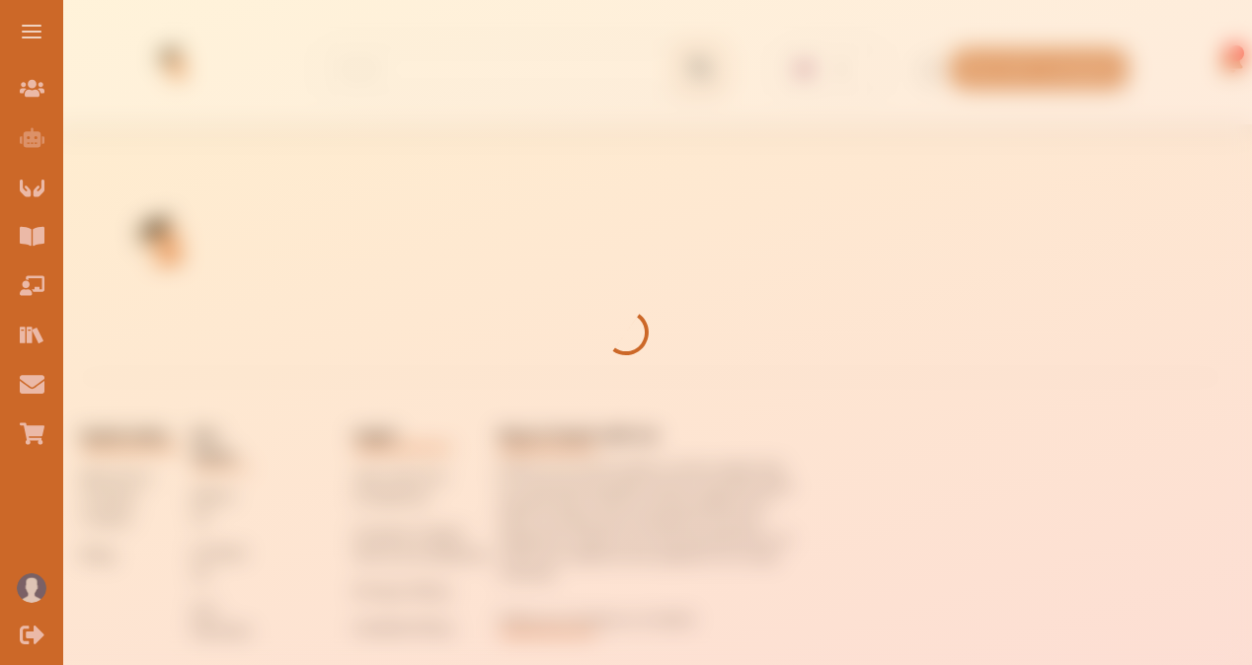
click at [39, 28] on button at bounding box center [31, 31] width 63 height 63
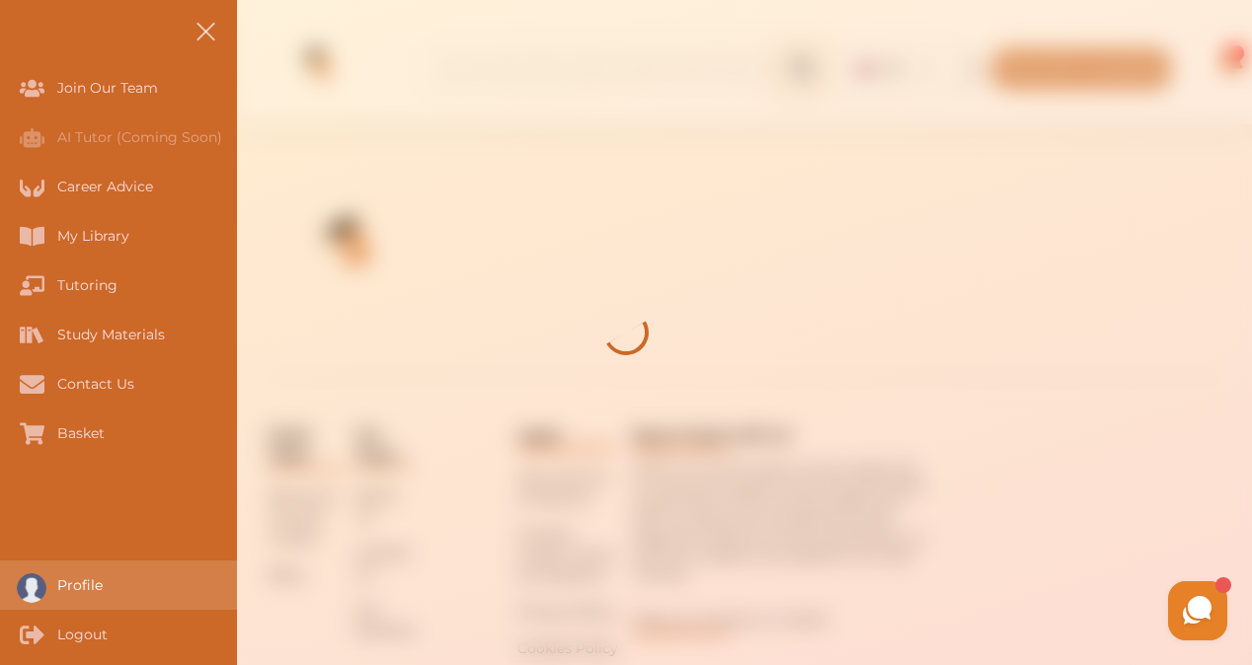
click at [99, 601] on div "Profile" at bounding box center [118, 585] width 237 height 49
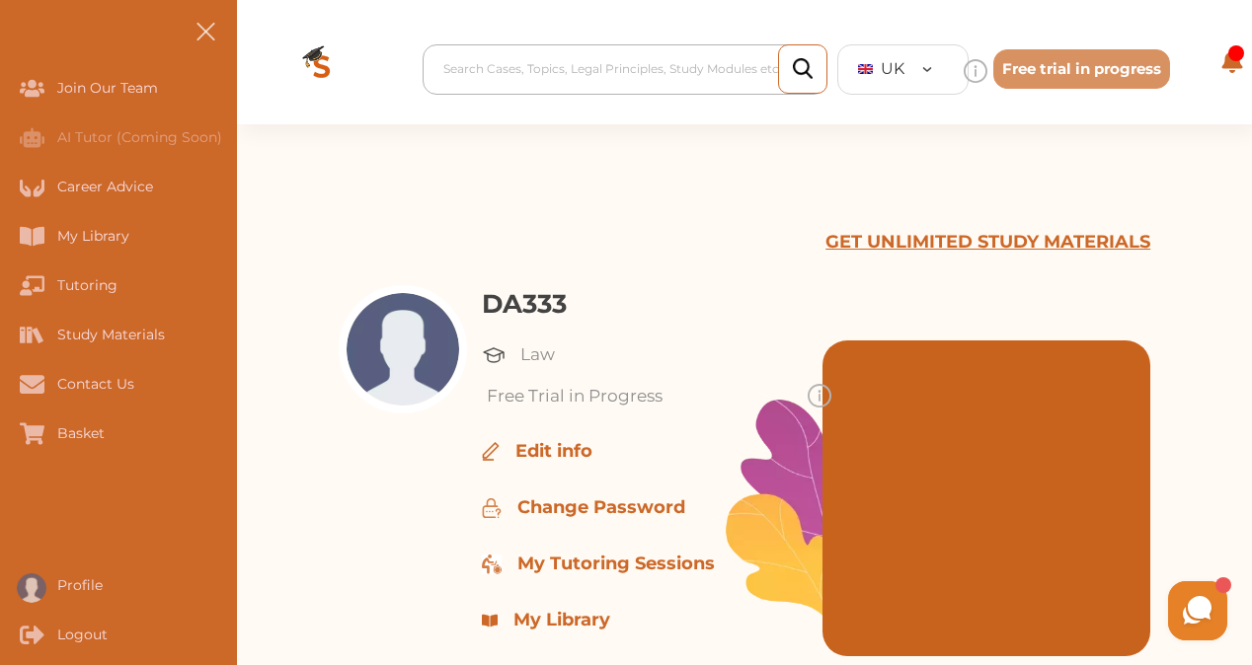
click at [560, 67] on div at bounding box center [629, 69] width 373 height 28
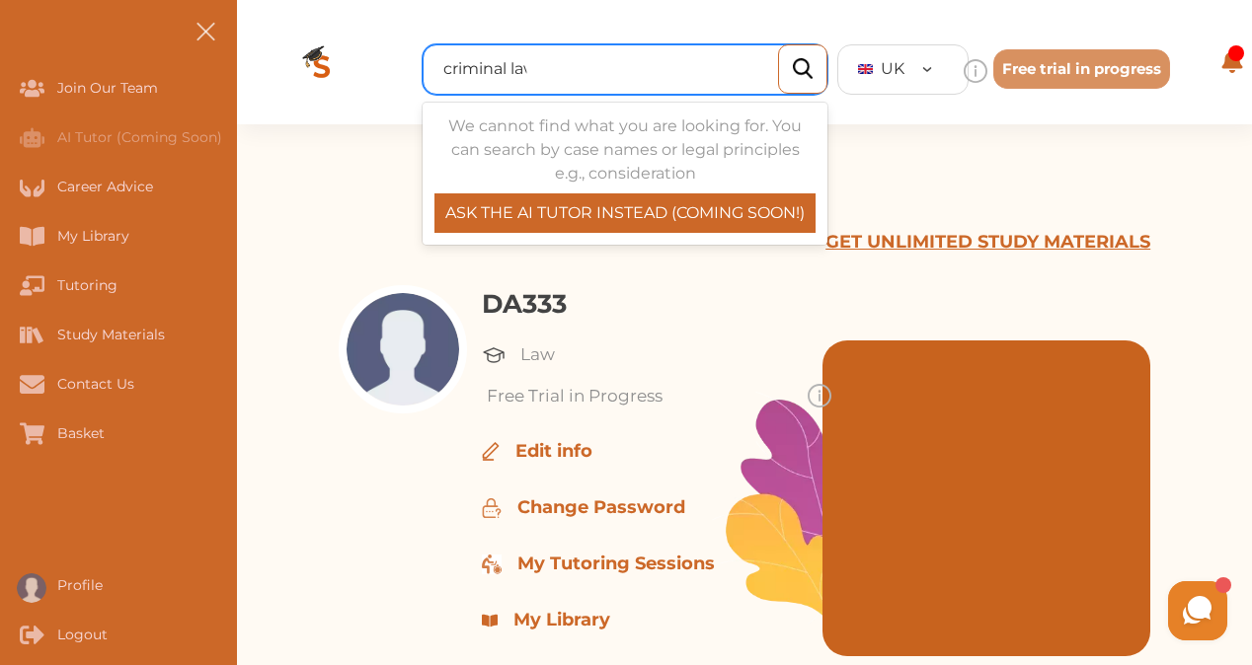
type input "criminal law"
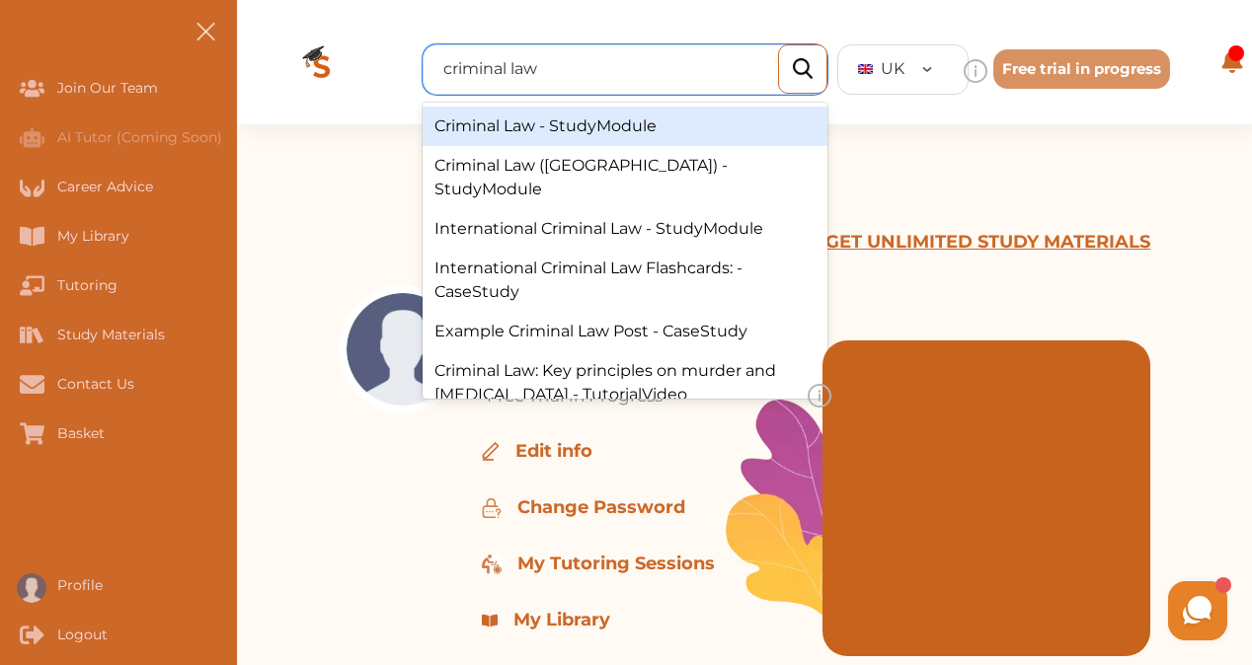
click at [591, 112] on div "Criminal Law - StudyModule" at bounding box center [625, 126] width 405 height 39
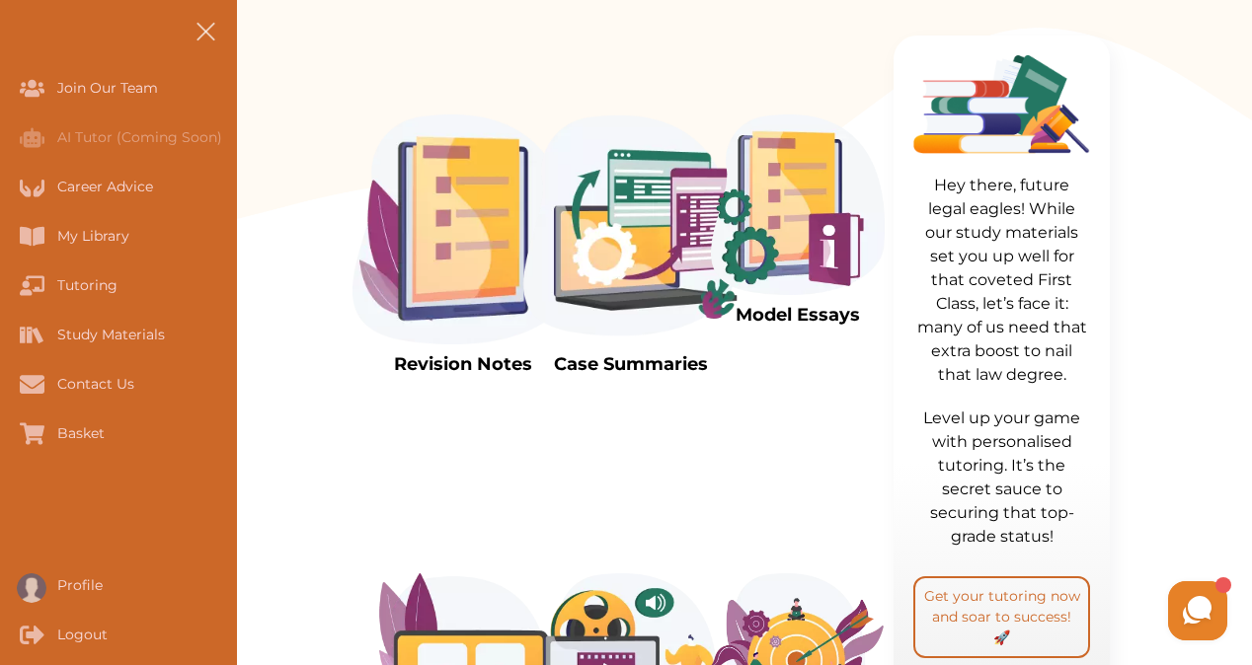
scroll to position [604, 0]
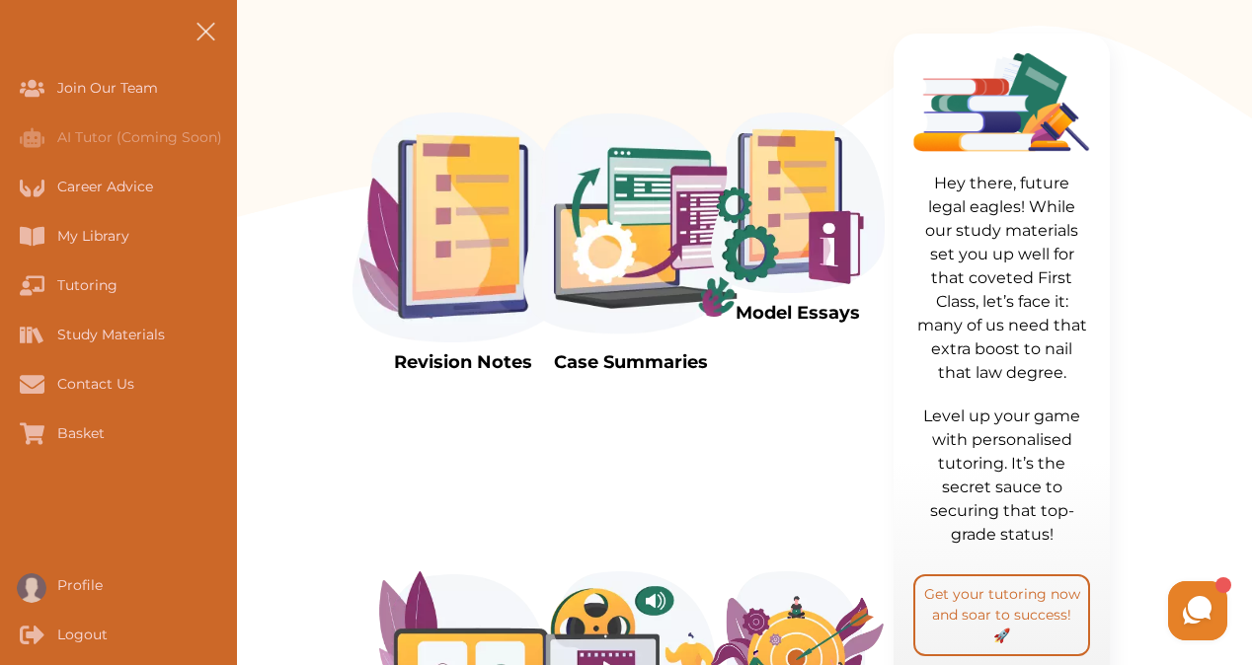
click at [788, 293] on img at bounding box center [798, 203] width 174 height 181
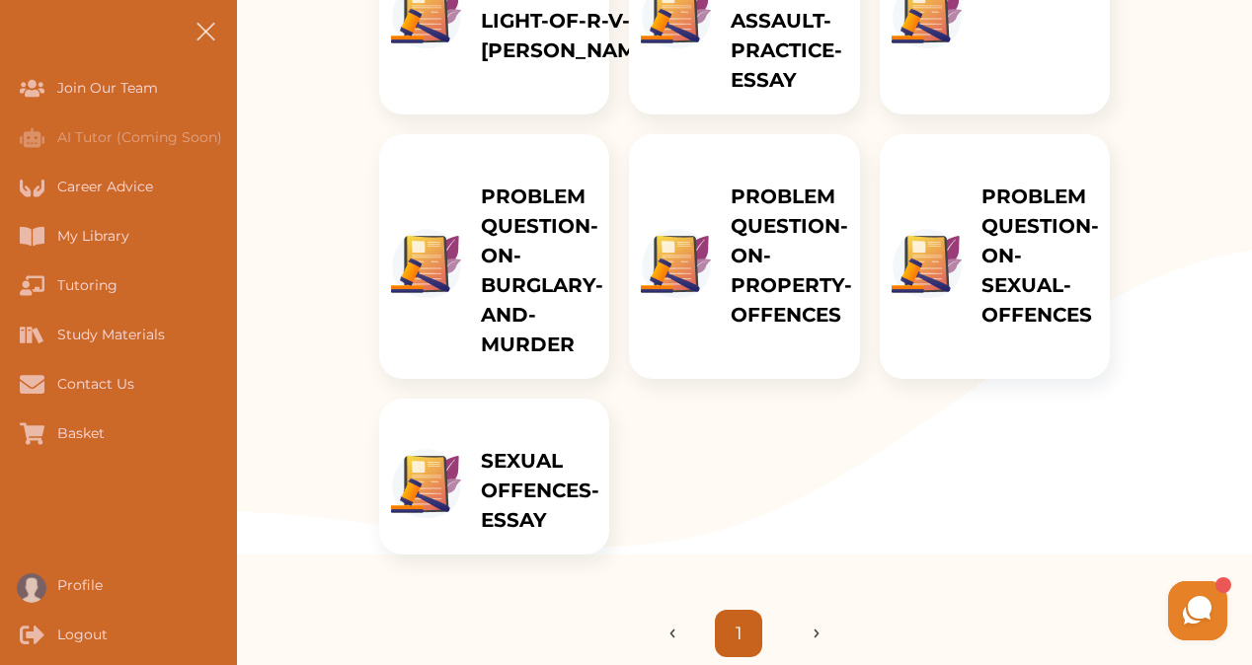
scroll to position [539, 0]
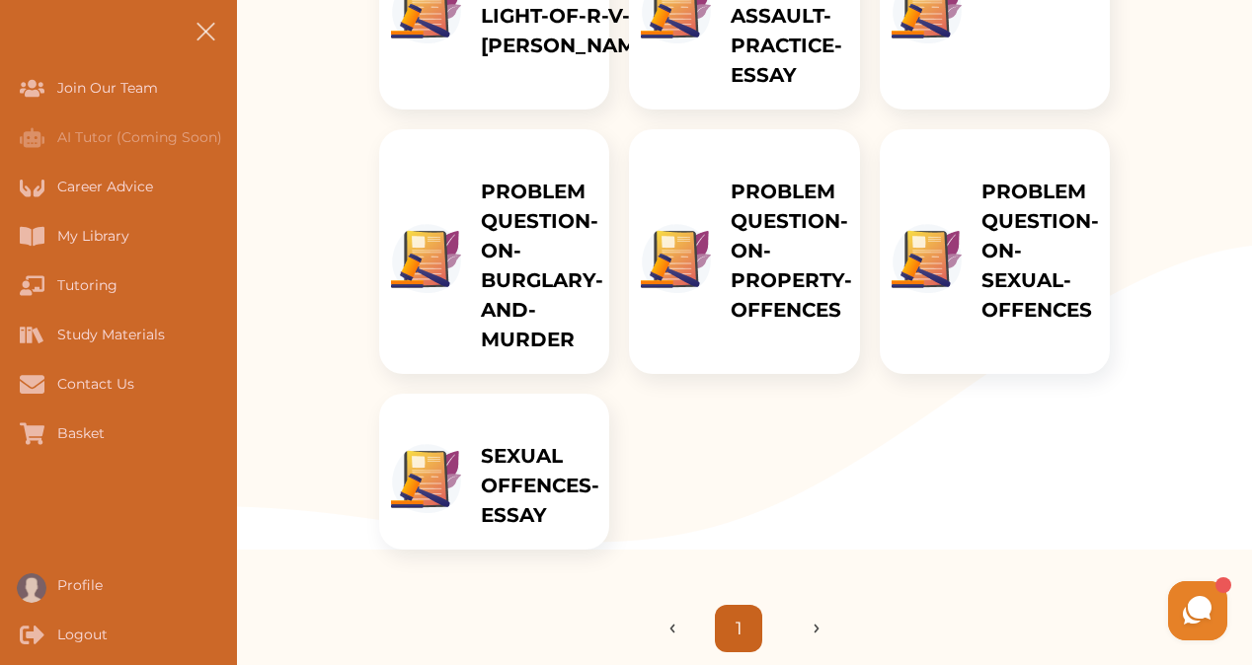
click at [582, 354] on p "PROBLEM QUESTION-ON-BURGLARY-AND-MURDER" at bounding box center [542, 266] width 122 height 178
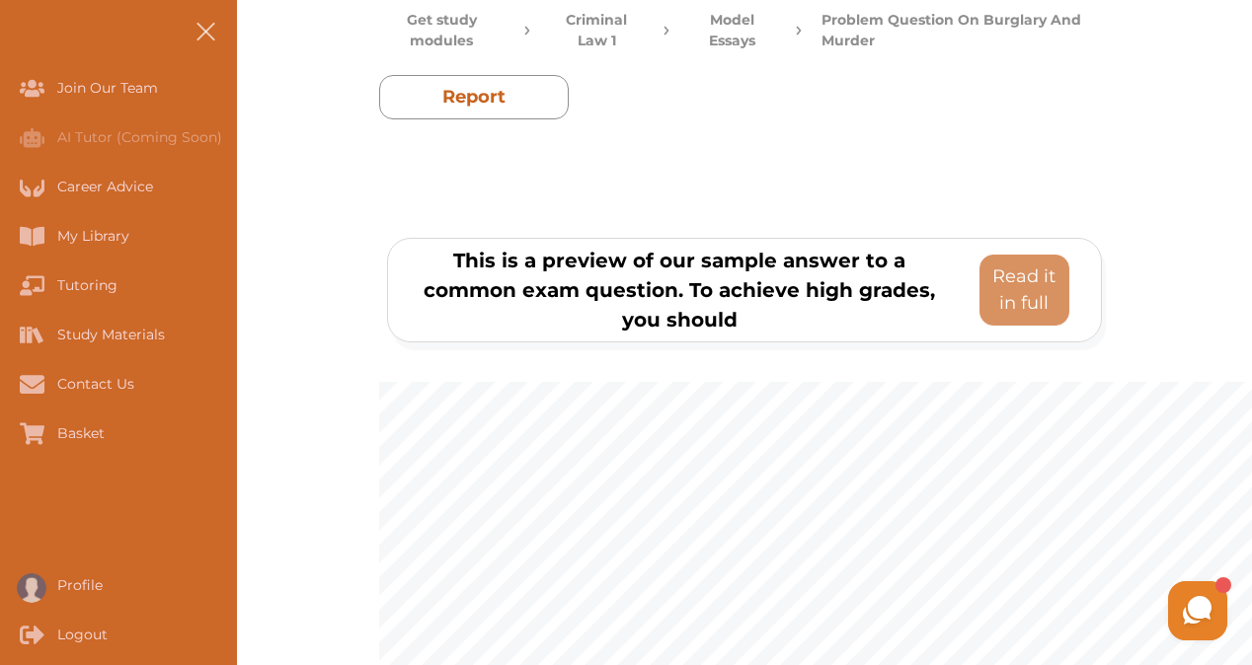
scroll to position [192, 0]
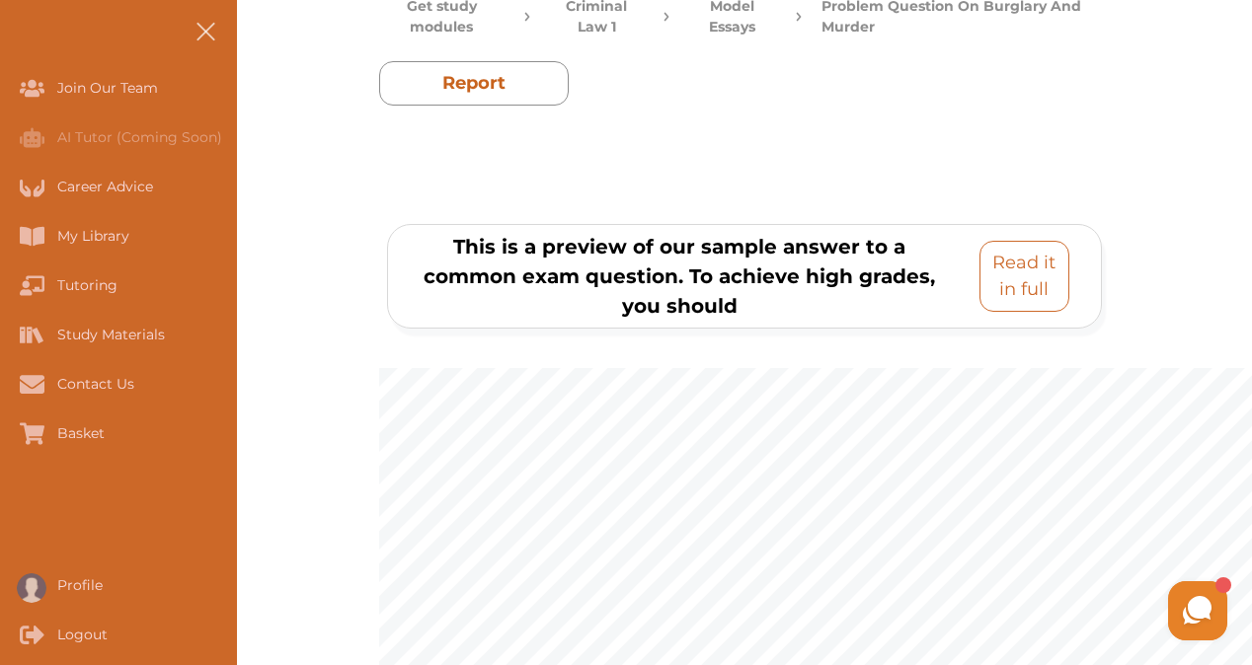
click at [1032, 271] on p "Read it in full" at bounding box center [1024, 276] width 72 height 53
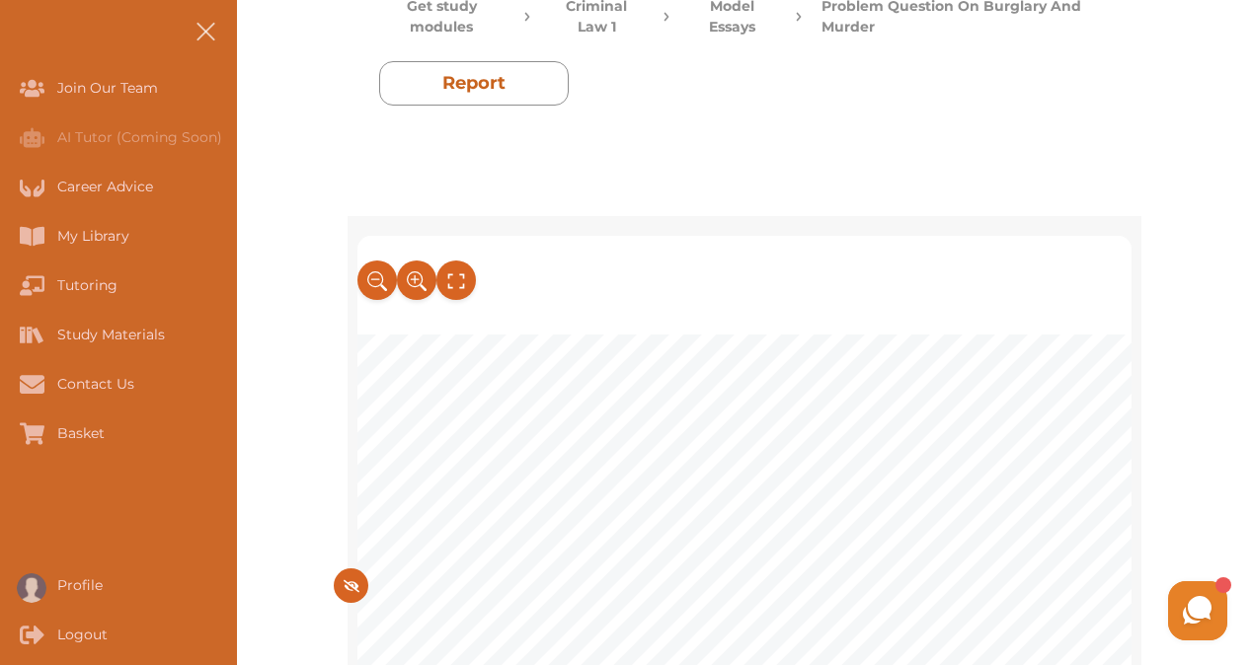
drag, startPoint x: 1124, startPoint y: 261, endPoint x: 1122, endPoint y: 298, distance: 37.6
click at [1122, 298] on div at bounding box center [744, 285] width 774 height 99
click at [930, 530] on div "QUESTION: Harry approaches Franklin, who has just been released from prison for…" at bounding box center [744, 568] width 774 height 665
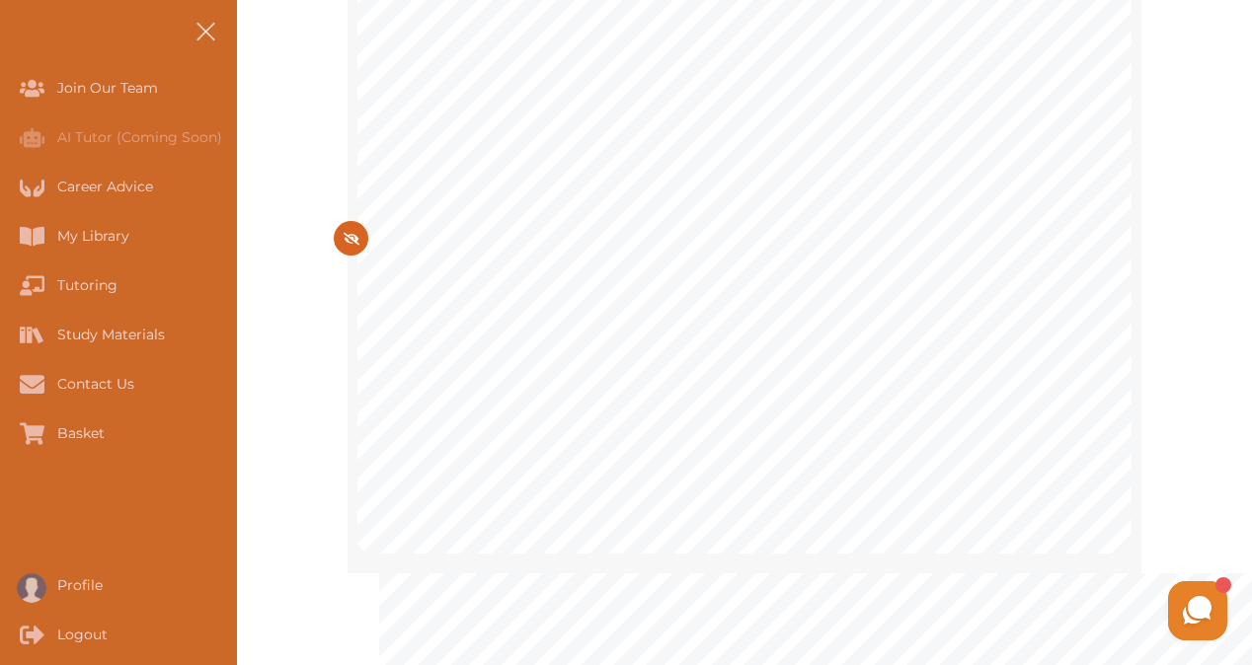
scroll to position [541, 0]
click at [549, 421] on span "Theft Act 1968, s 10" at bounding box center [490, 413] width 131 height 15
click at [500, 389] on span "ran off after seei" at bounding box center [476, 395] width 116 height 18
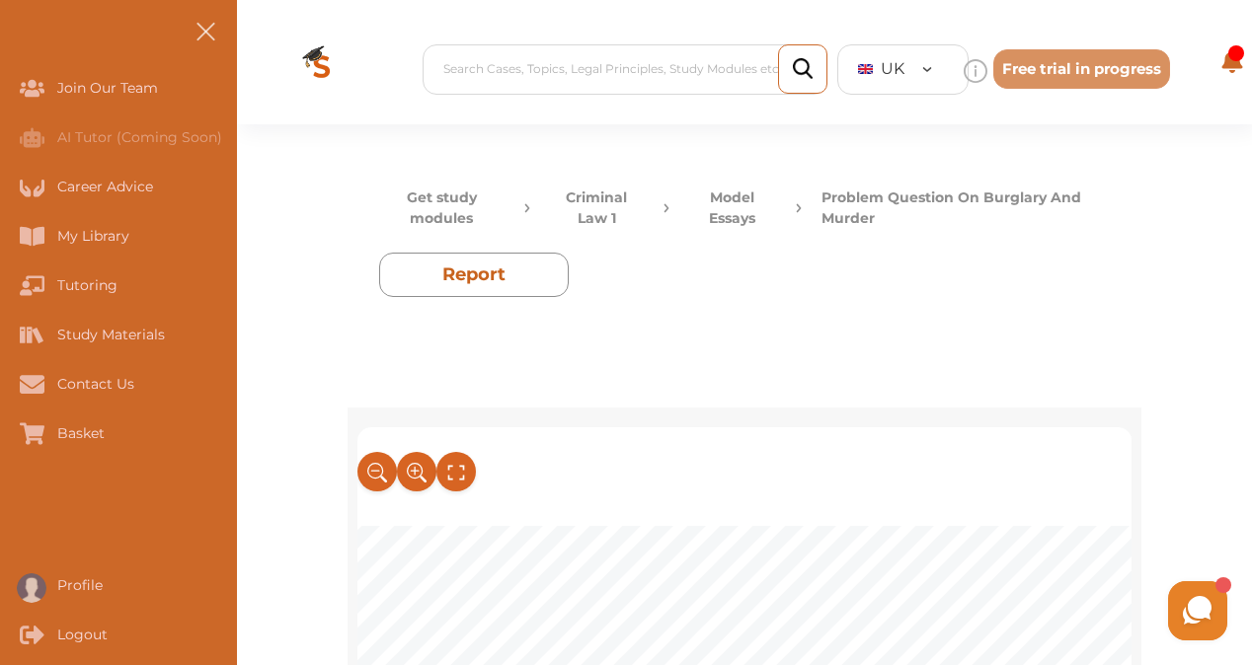
scroll to position [299, 91]
click at [379, 478] on icon at bounding box center [375, 471] width 18 height 18
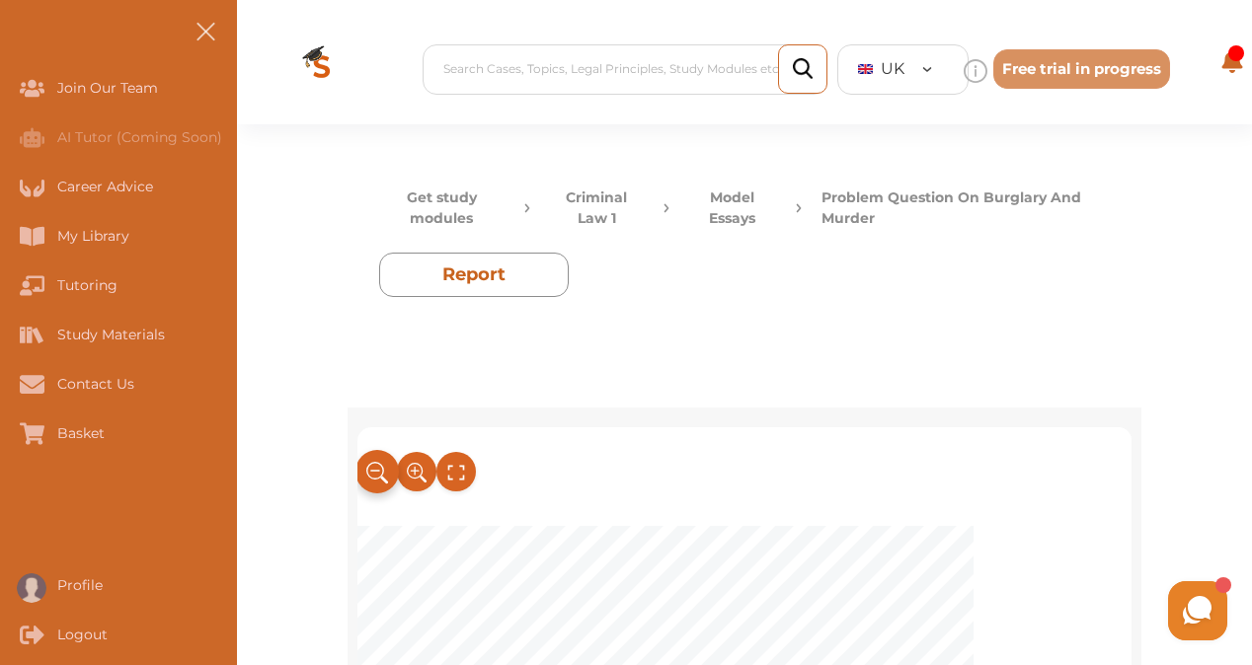
scroll to position [299, 0]
click at [379, 478] on icon at bounding box center [375, 471] width 18 height 18
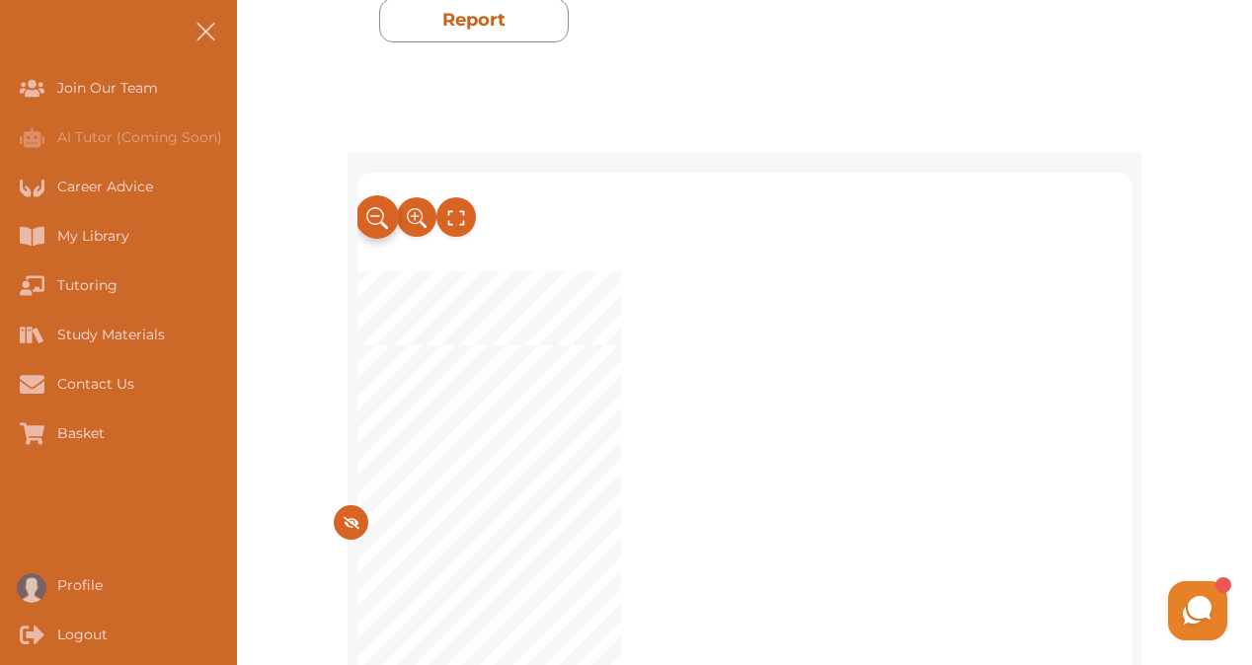
scroll to position [281, 0]
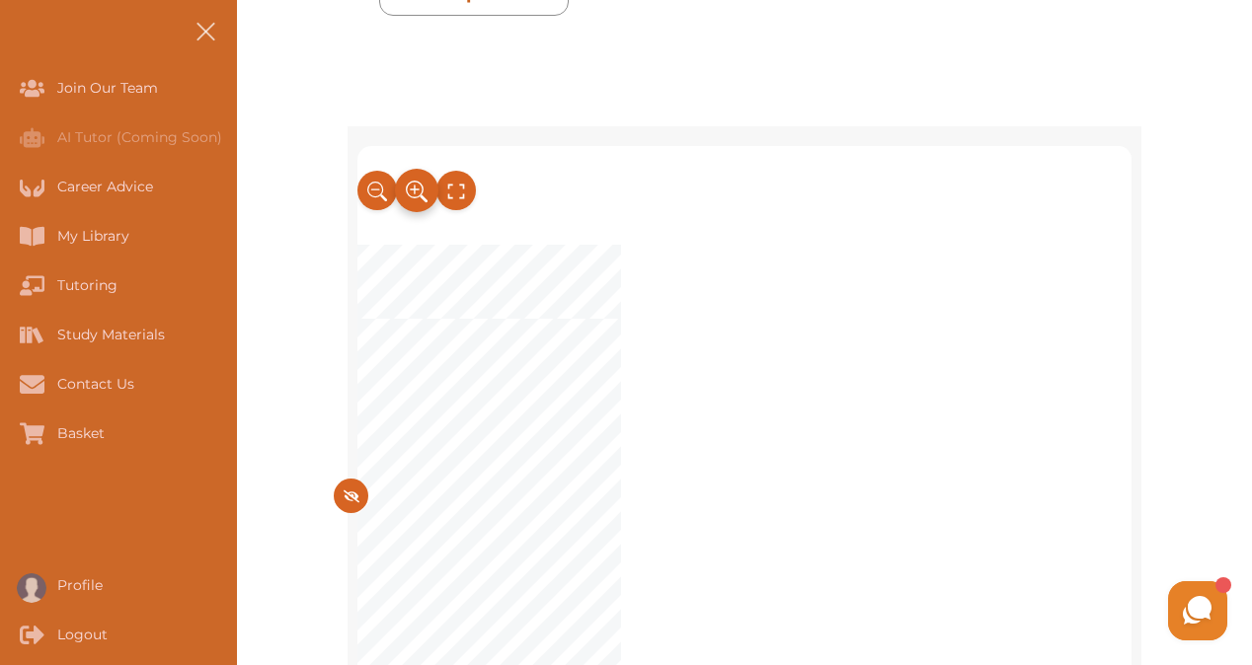
click at [412, 176] on icon at bounding box center [417, 192] width 22 height 33
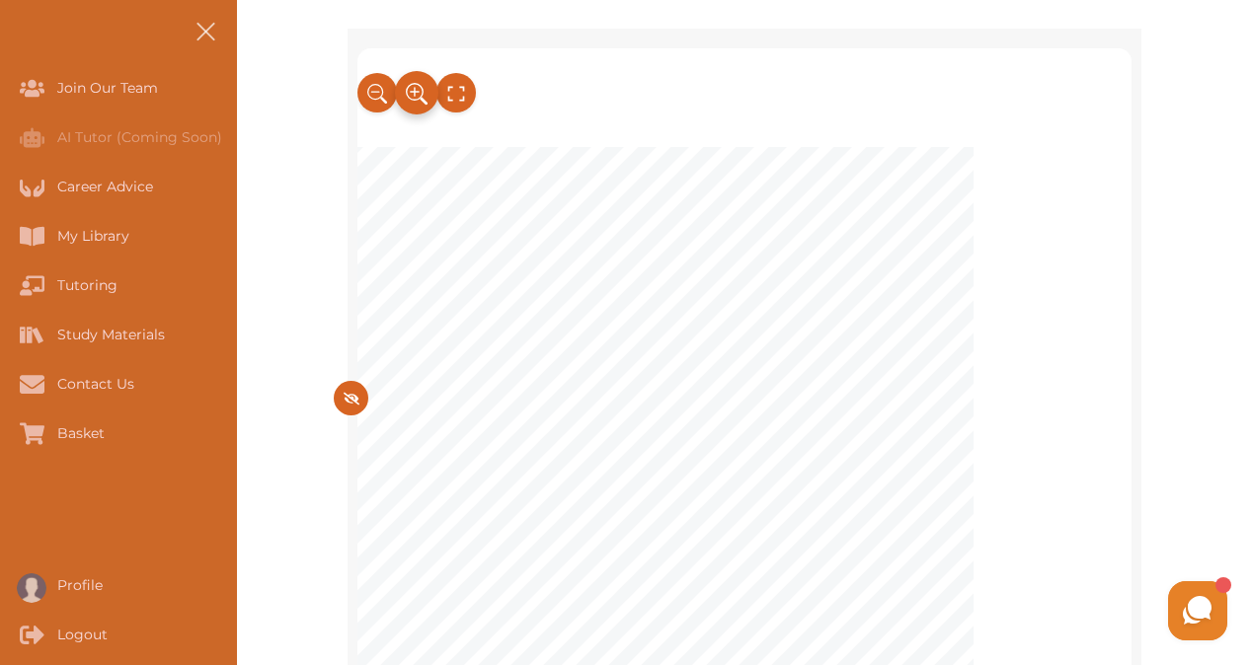
scroll to position [380, 0]
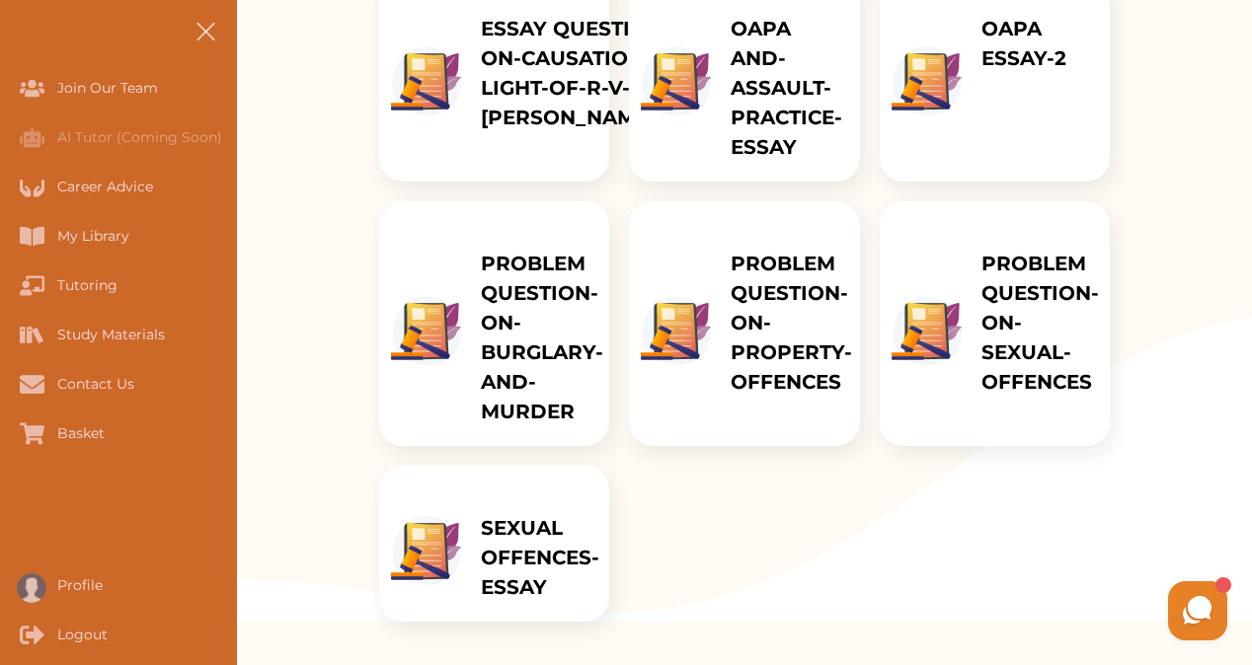
scroll to position [464, 0]
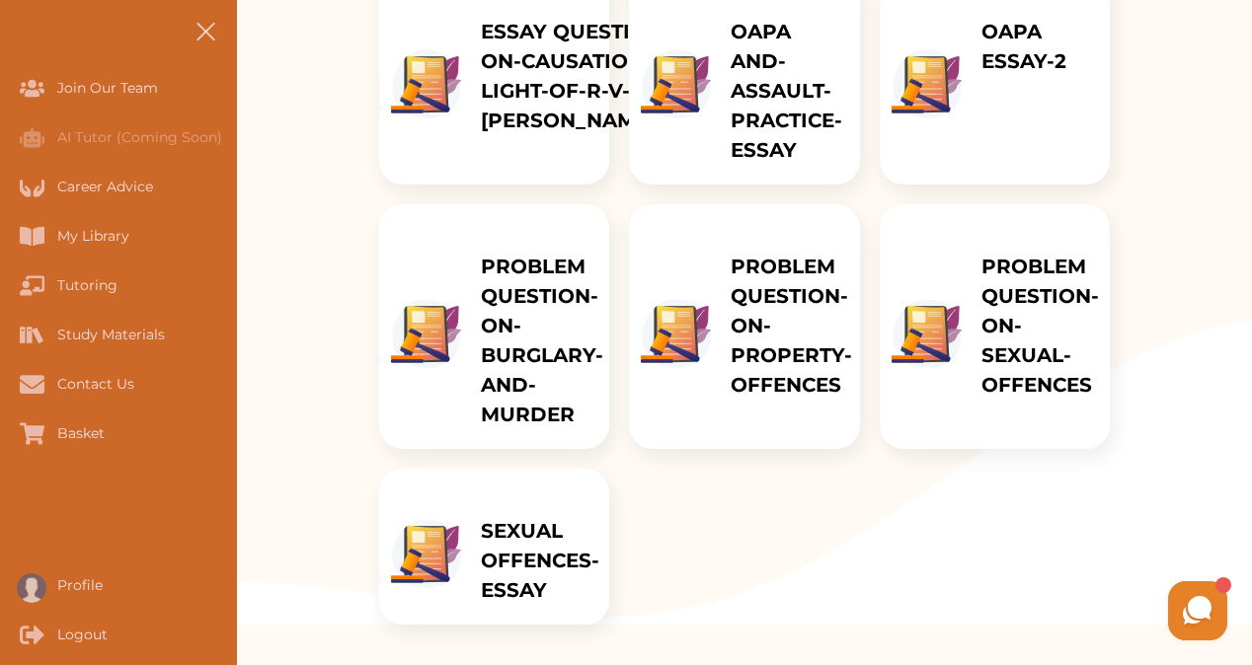
click at [776, 400] on p "PROBLEM QUESTION-ON-PROPERTY-OFFENCES" at bounding box center [791, 326] width 121 height 148
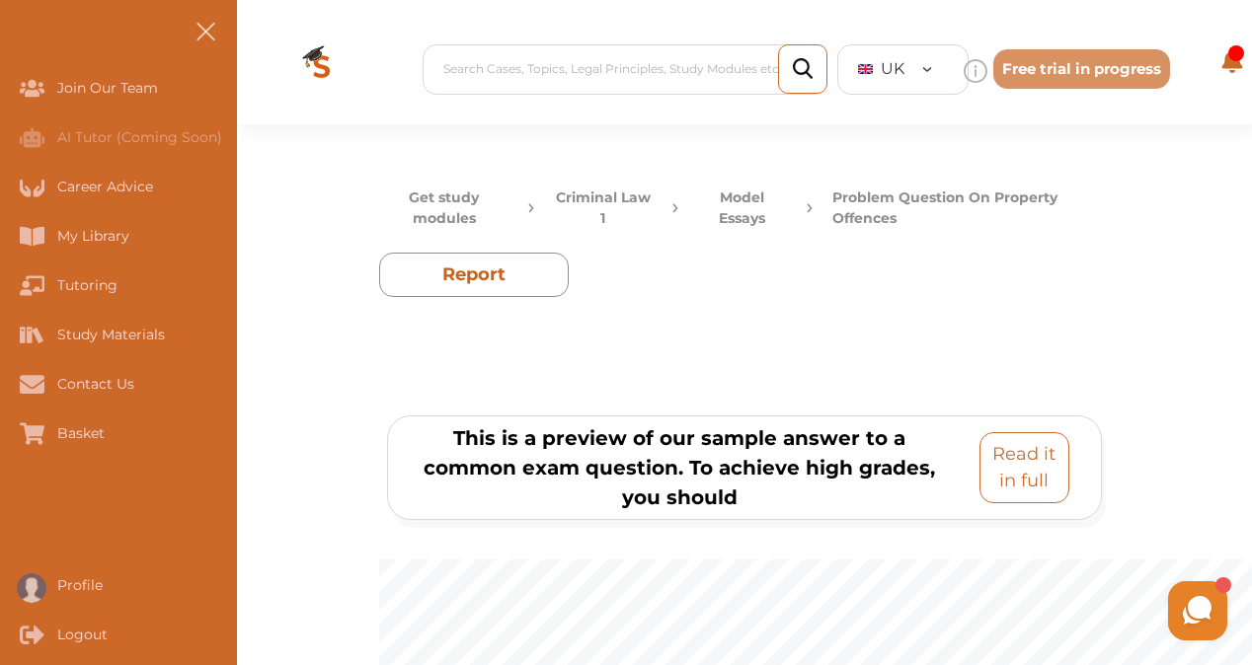
click at [998, 486] on p "Read it in full" at bounding box center [1024, 467] width 72 height 53
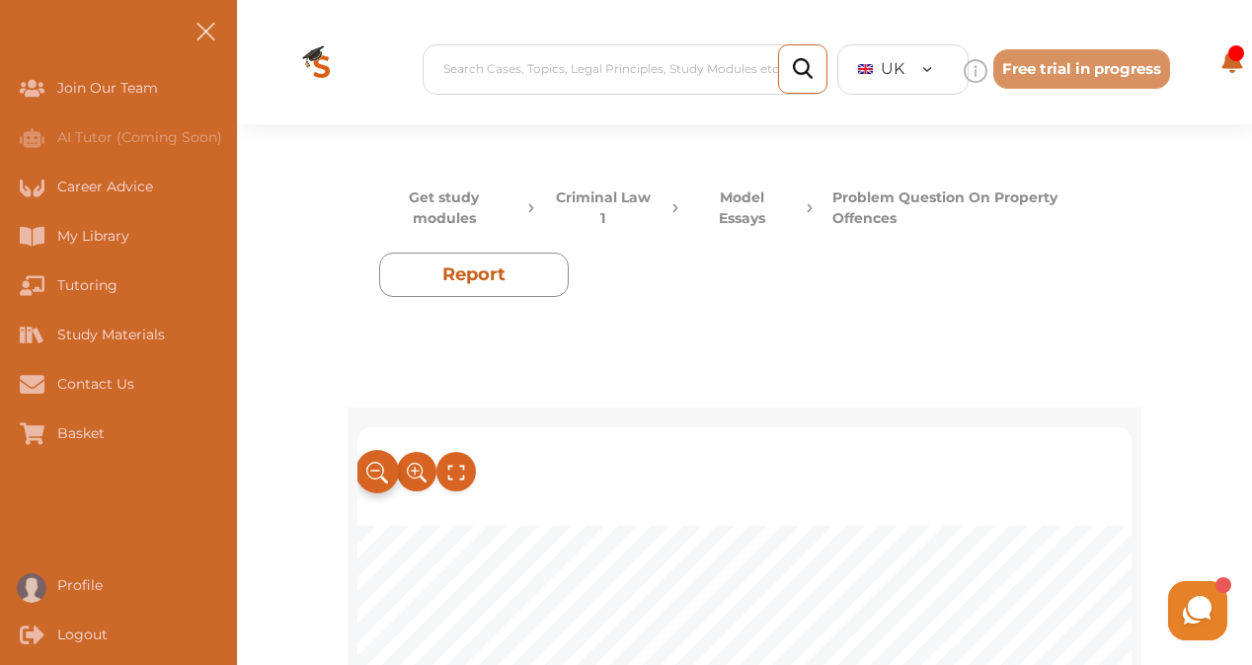
click at [380, 466] on icon at bounding box center [377, 473] width 22 height 33
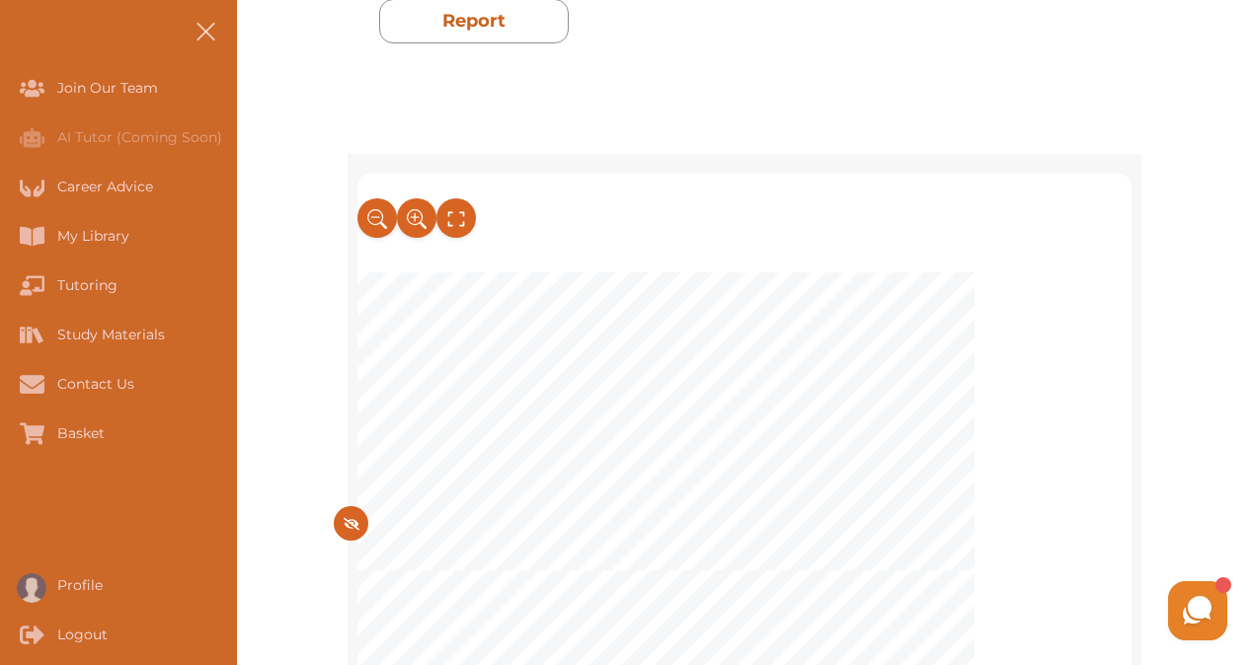
scroll to position [6686, 0]
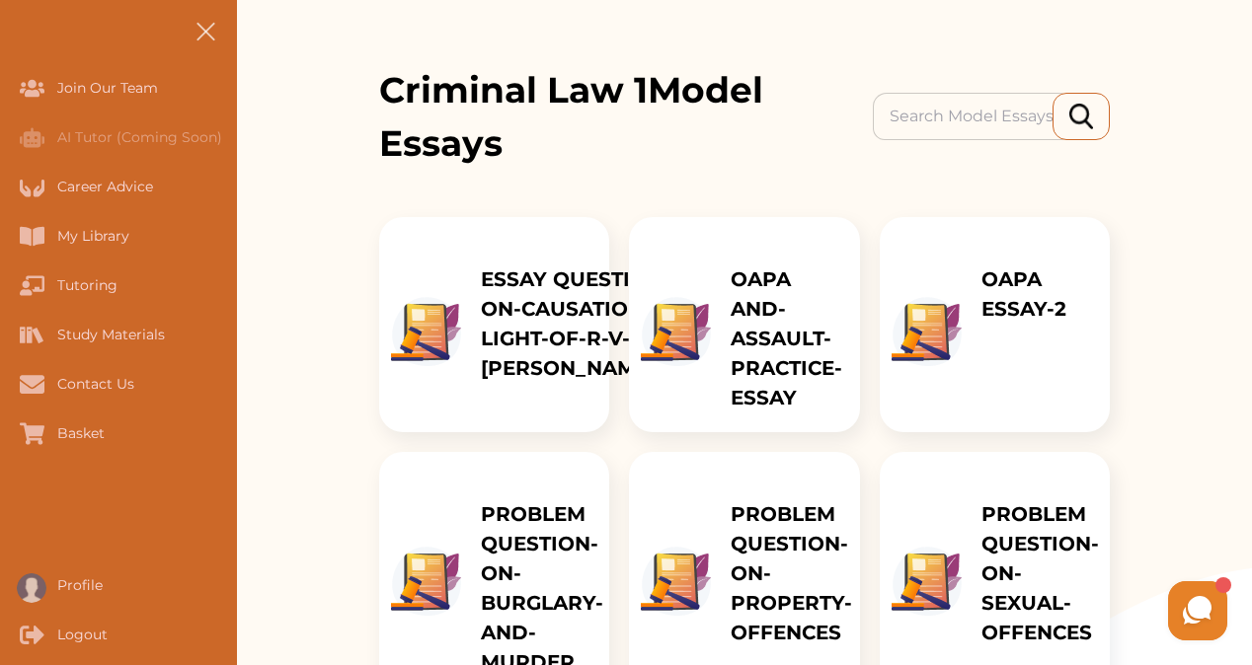
scroll to position [214, 0]
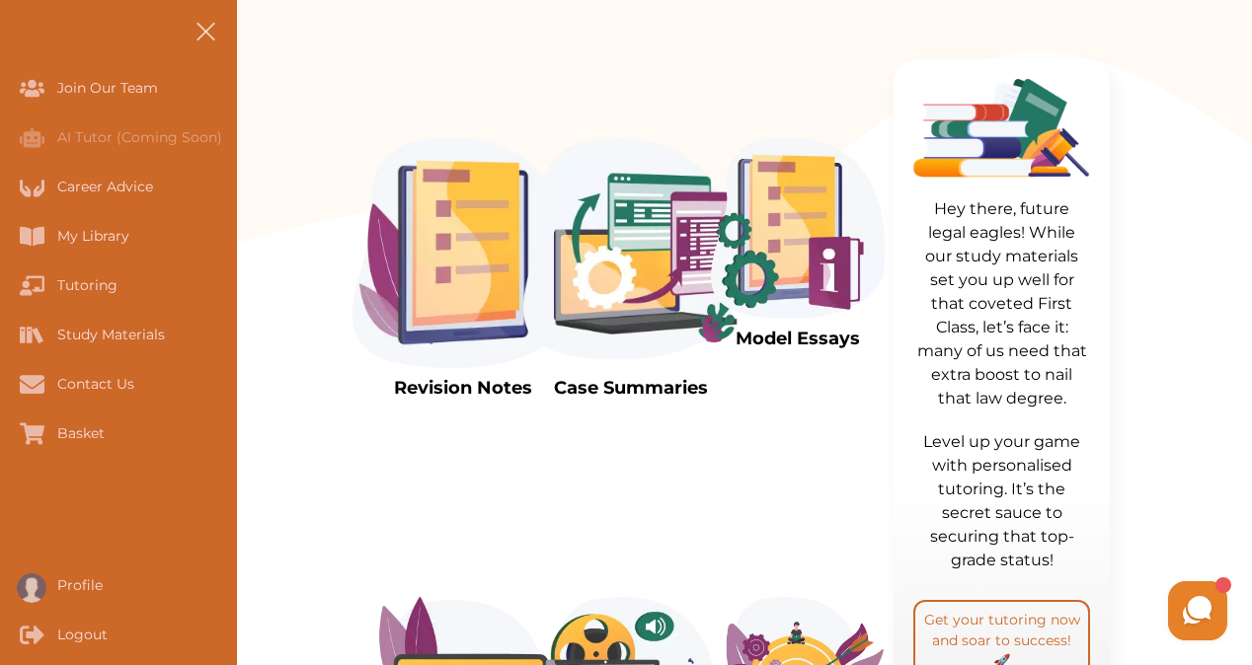
scroll to position [604, 0]
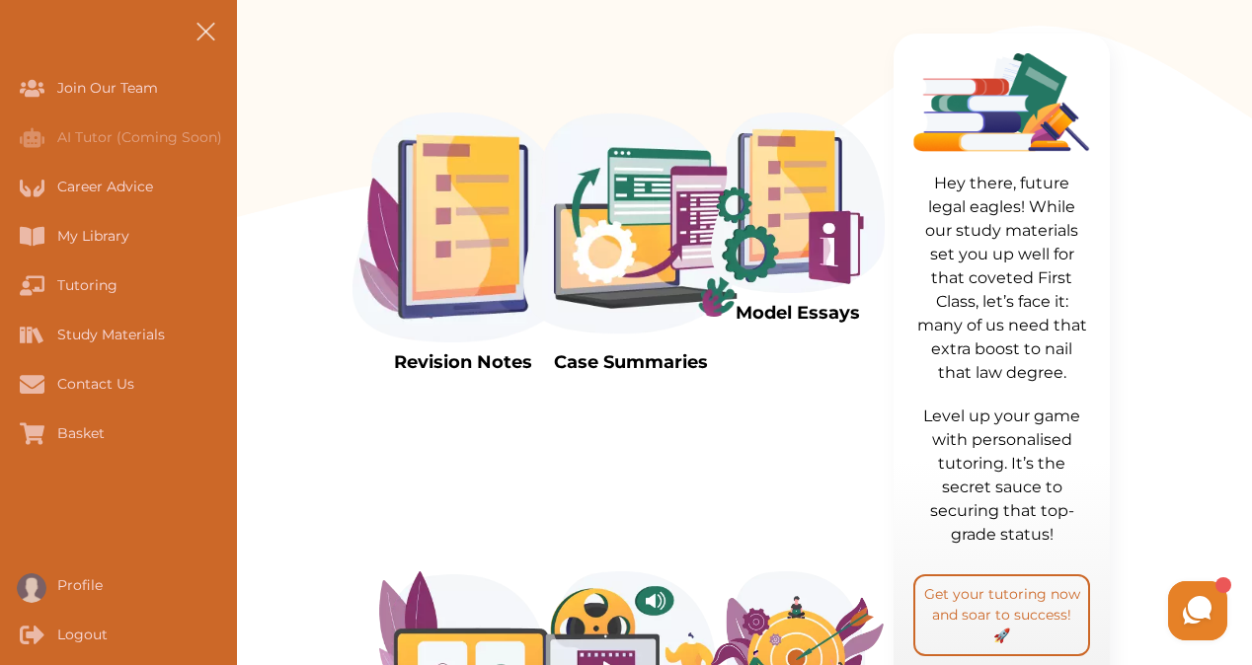
click at [646, 263] on img at bounding box center [630, 228] width 221 height 230
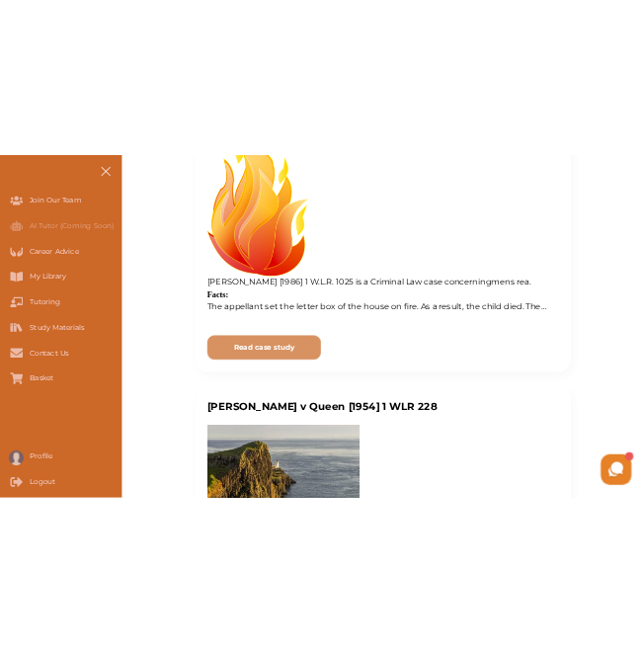
scroll to position [3951, 0]
